Goal: Task Accomplishment & Management: Complete application form

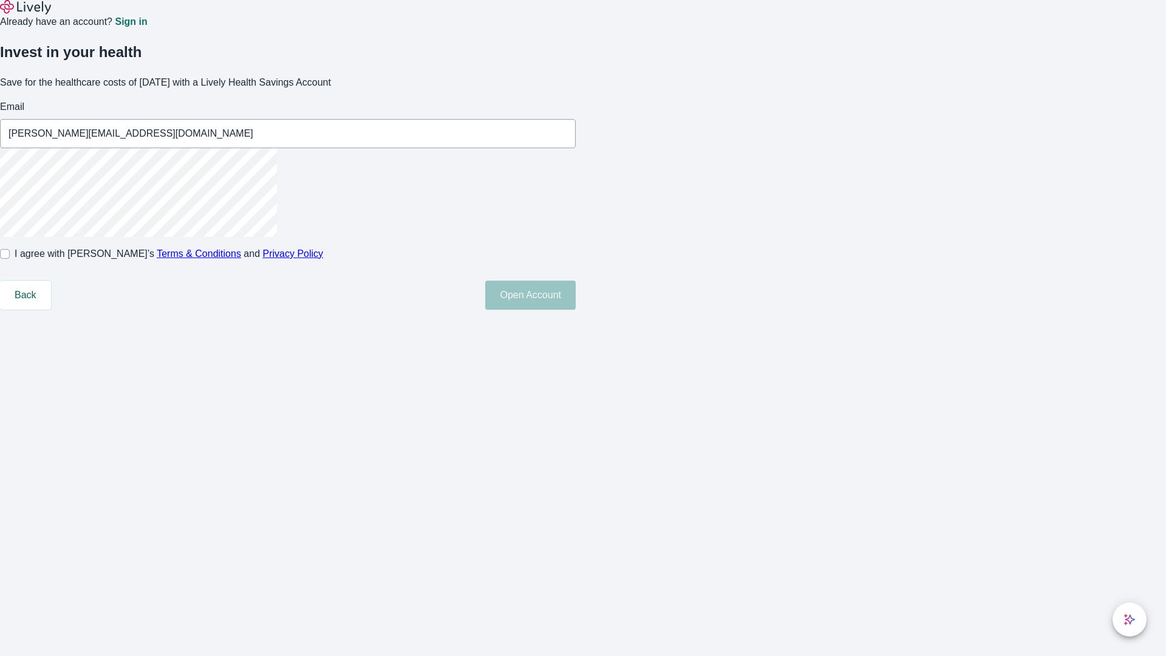
click at [10, 259] on input "I agree with Lively’s Terms & Conditions and Privacy Policy" at bounding box center [5, 254] width 10 height 10
checkbox input "true"
click at [576, 310] on button "Open Account" at bounding box center [530, 295] width 91 height 29
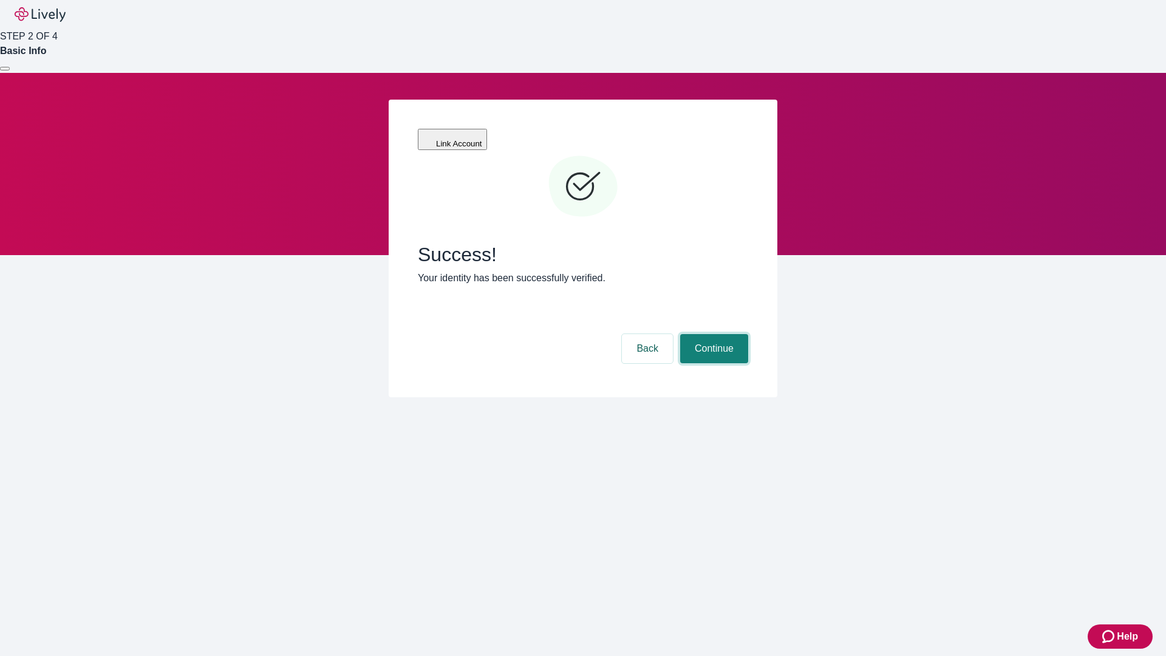
click at [743, 334] on button "Continue" at bounding box center [714, 348] width 68 height 29
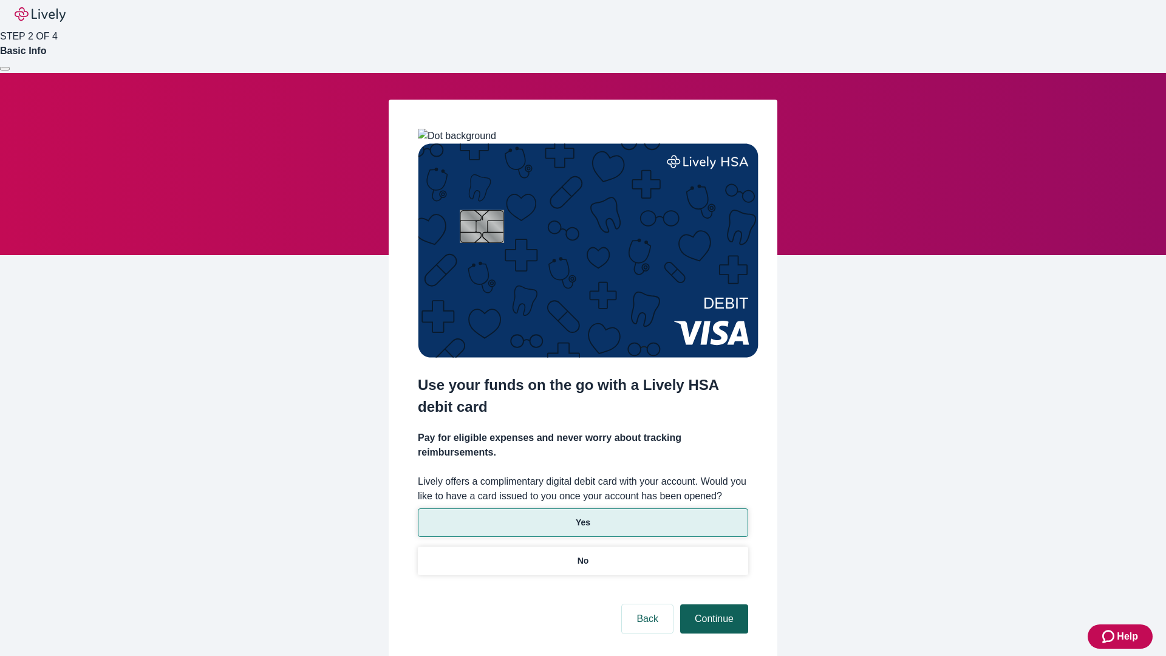
click at [583, 516] on p "Yes" at bounding box center [583, 522] width 15 height 13
click at [713, 604] on button "Continue" at bounding box center [714, 618] width 68 height 29
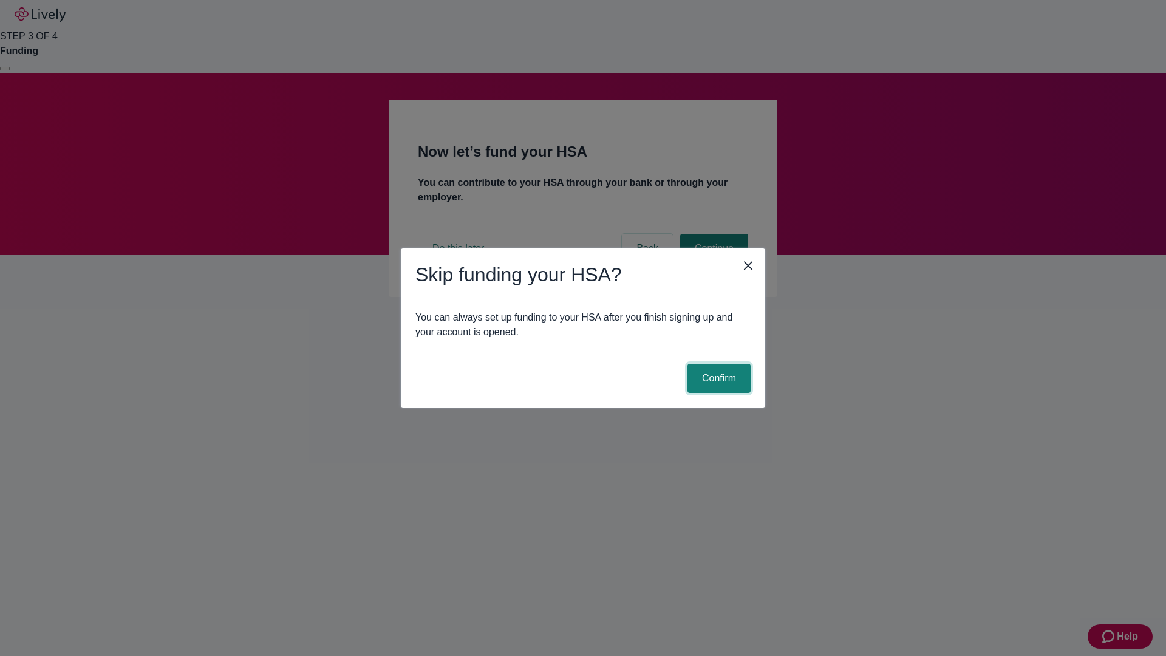
click at [717, 378] on button "Confirm" at bounding box center [719, 378] width 63 height 29
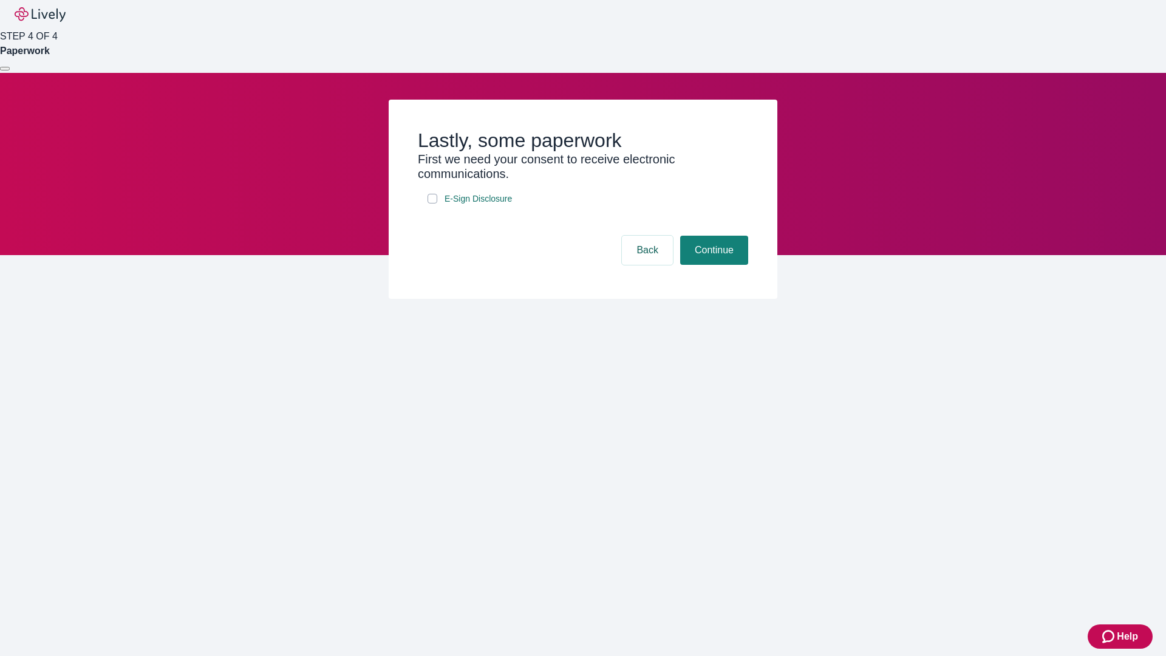
click at [433, 204] on input "E-Sign Disclosure" at bounding box center [433, 199] width 10 height 10
checkbox input "true"
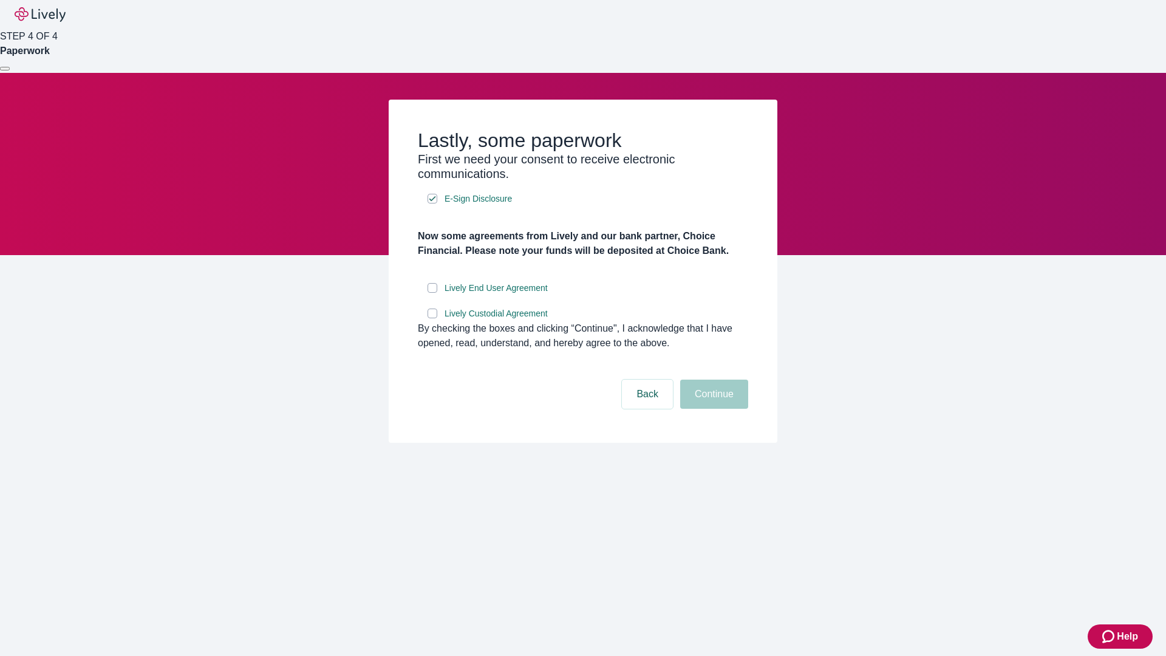
click at [433, 293] on input "Lively End User Agreement" at bounding box center [433, 288] width 10 height 10
checkbox input "true"
click at [433, 318] on input "Lively Custodial Agreement" at bounding box center [433, 314] width 10 height 10
checkbox input "true"
click at [713, 409] on button "Continue" at bounding box center [714, 394] width 68 height 29
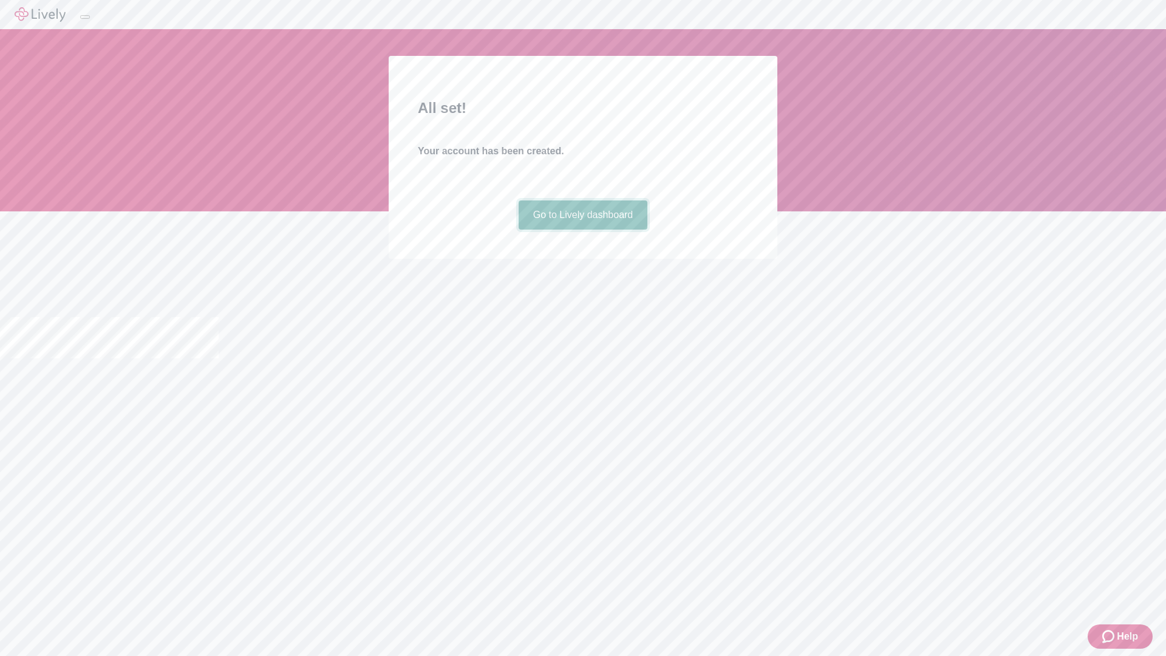
click at [583, 230] on link "Go to Lively dashboard" at bounding box center [583, 214] width 129 height 29
